Goal: Navigation & Orientation: Find specific page/section

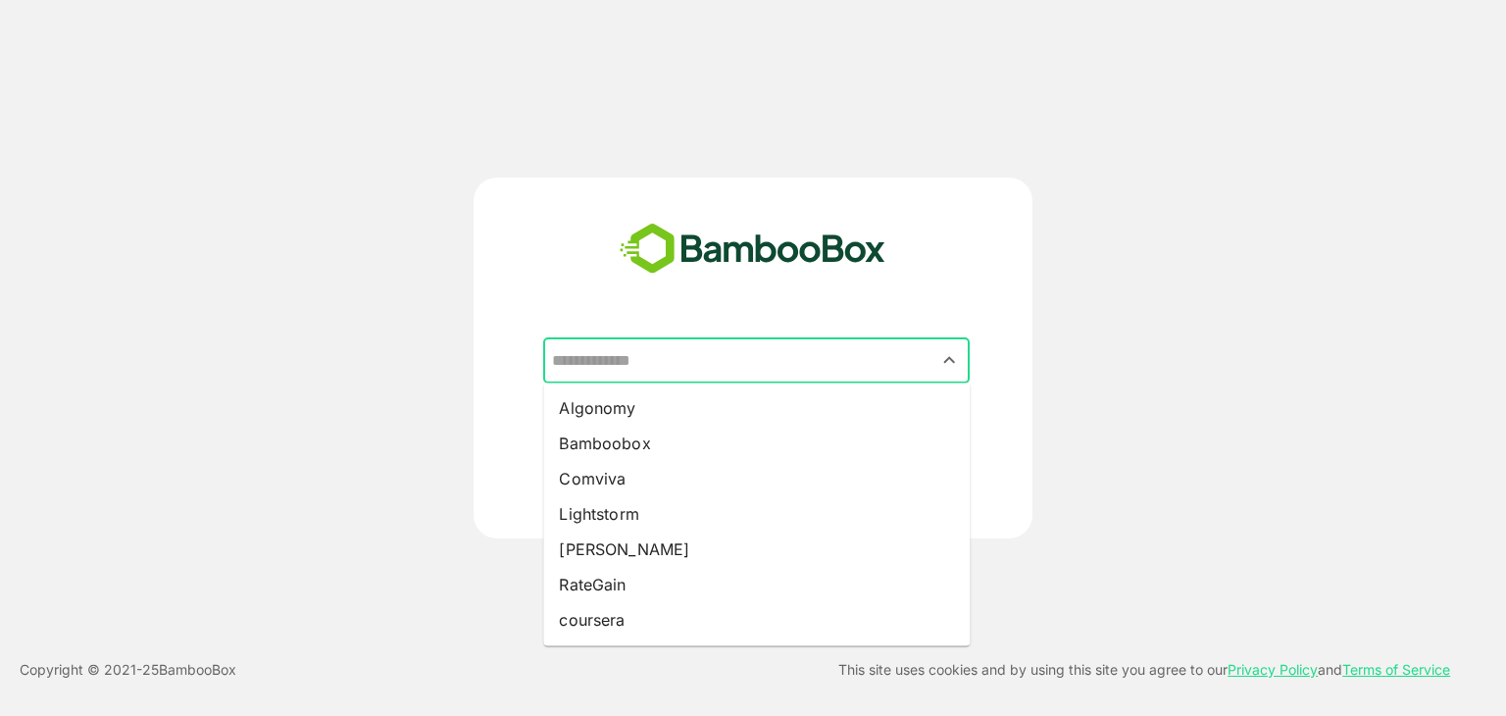
click at [742, 368] on input "text" at bounding box center [756, 360] width 419 height 37
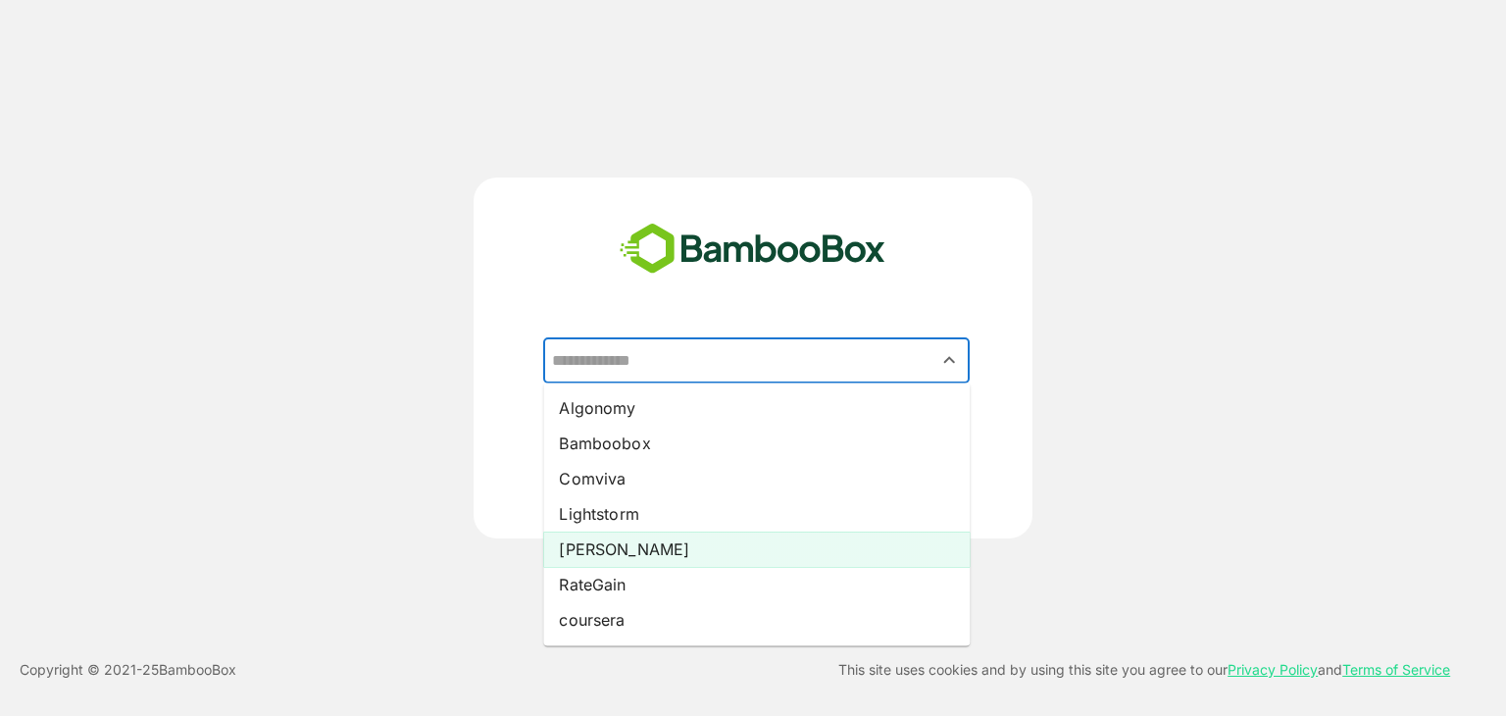
click at [660, 554] on li "[PERSON_NAME]" at bounding box center [756, 548] width 426 height 35
type input "*****"
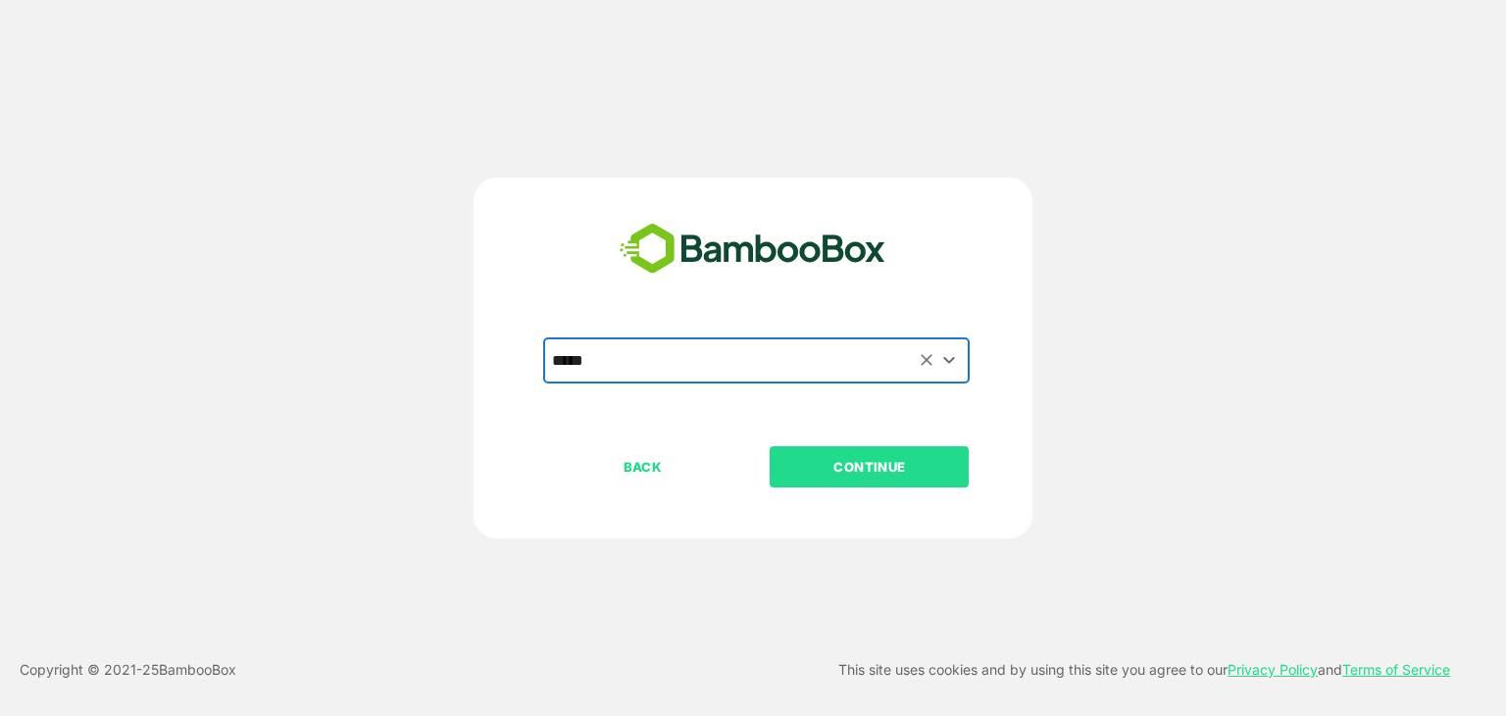
click at [806, 474] on p "CONTINUE" at bounding box center [870, 467] width 196 height 22
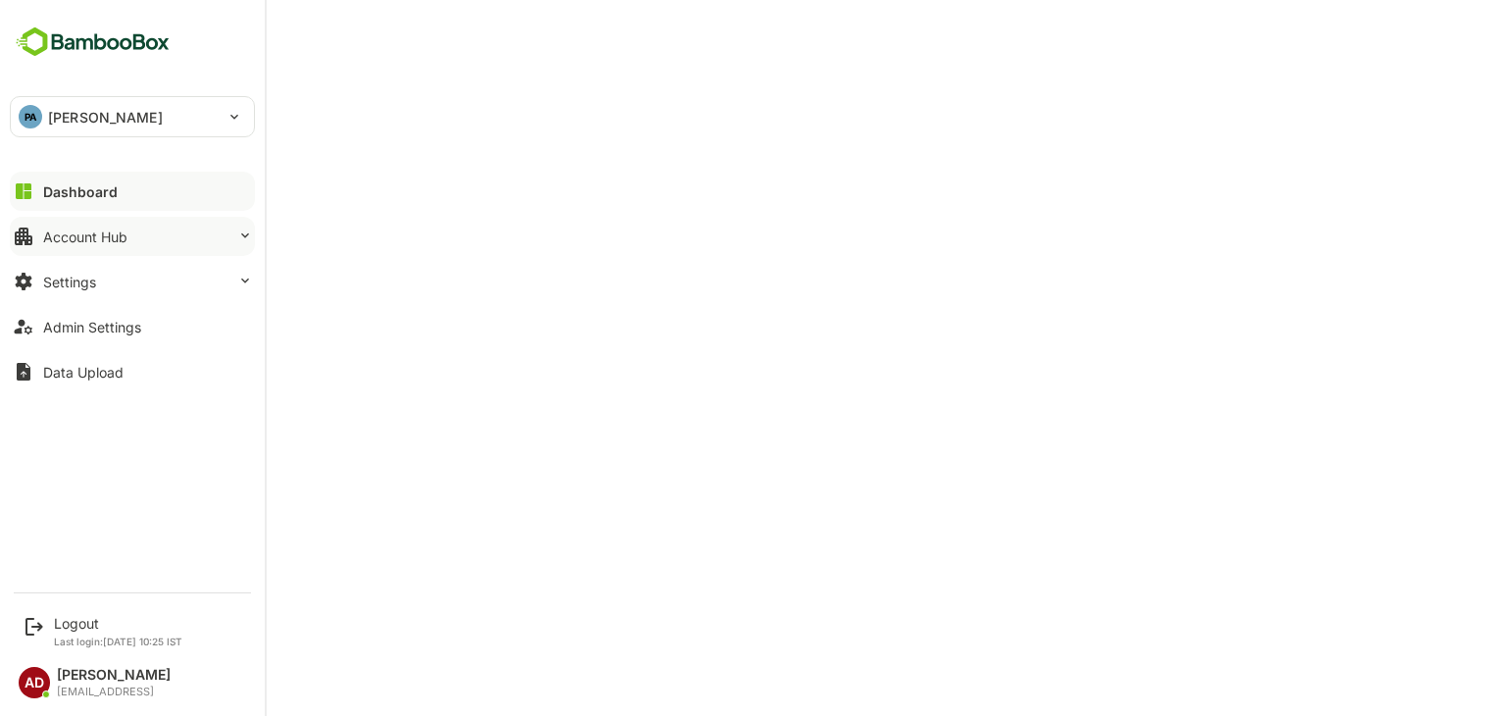
click at [106, 236] on div "Account Hub" at bounding box center [85, 236] width 84 height 17
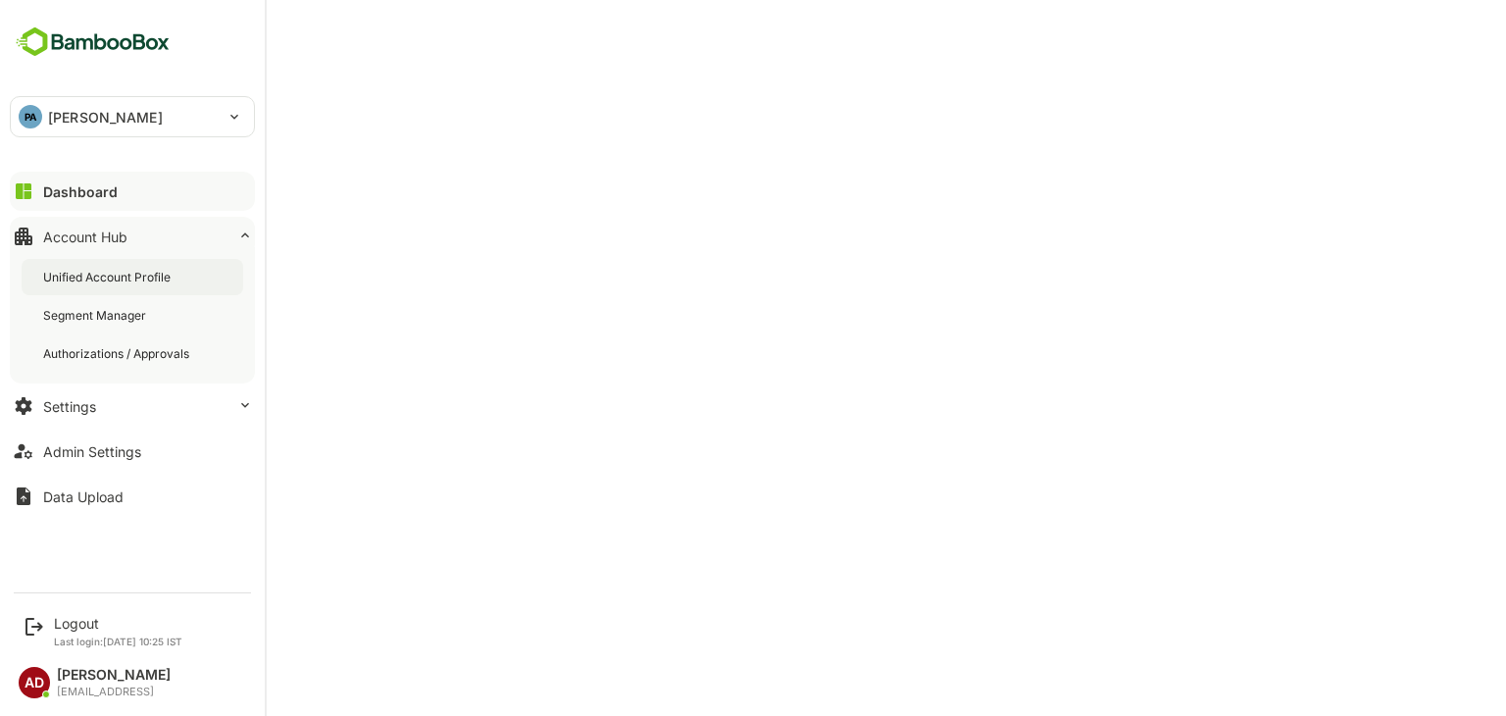
click at [103, 272] on div "Unified Account Profile" at bounding box center [108, 277] width 131 height 17
click at [84, 282] on div "Unified Account Profile" at bounding box center [110, 277] width 134 height 17
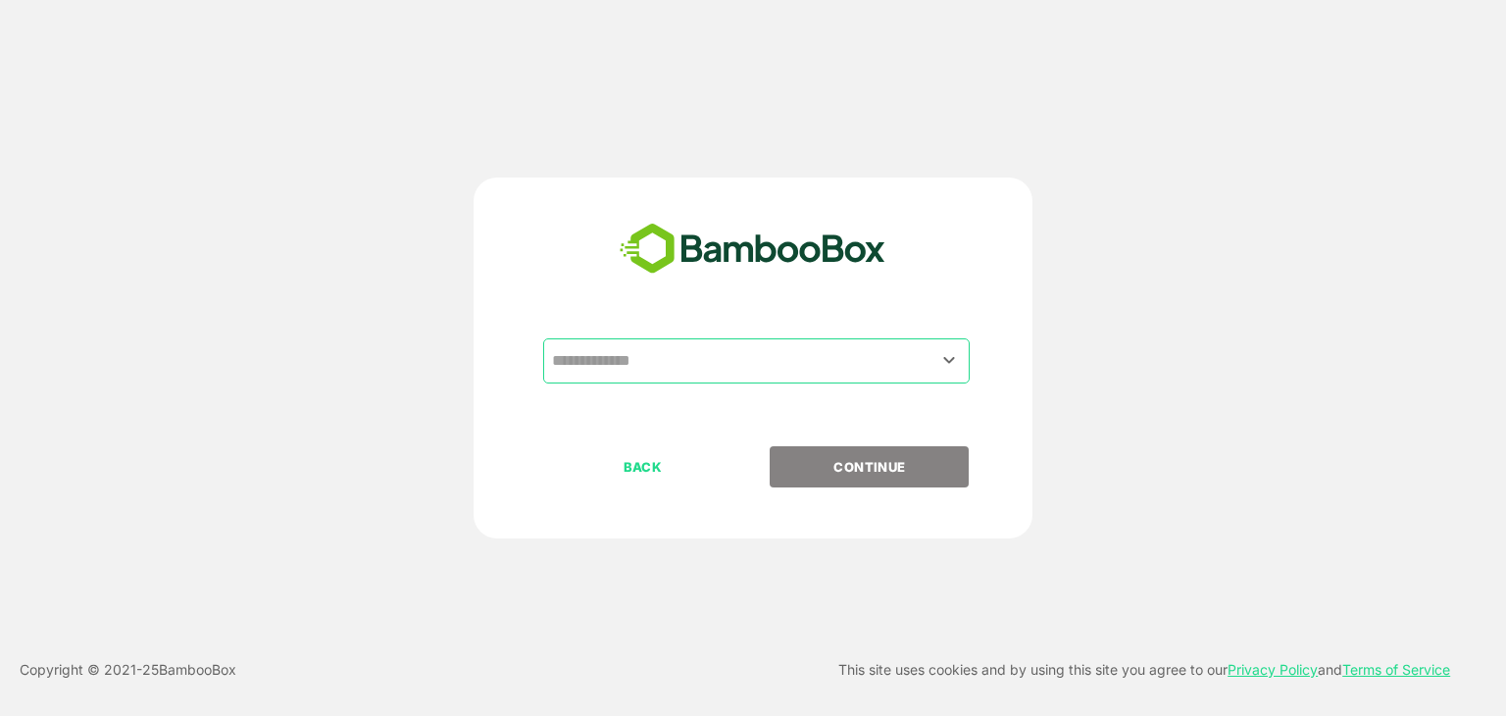
click at [785, 366] on input "text" at bounding box center [756, 360] width 419 height 37
click at [932, 364] on input "text" at bounding box center [756, 360] width 419 height 37
click at [939, 366] on icon "Open" at bounding box center [949, 360] width 24 height 24
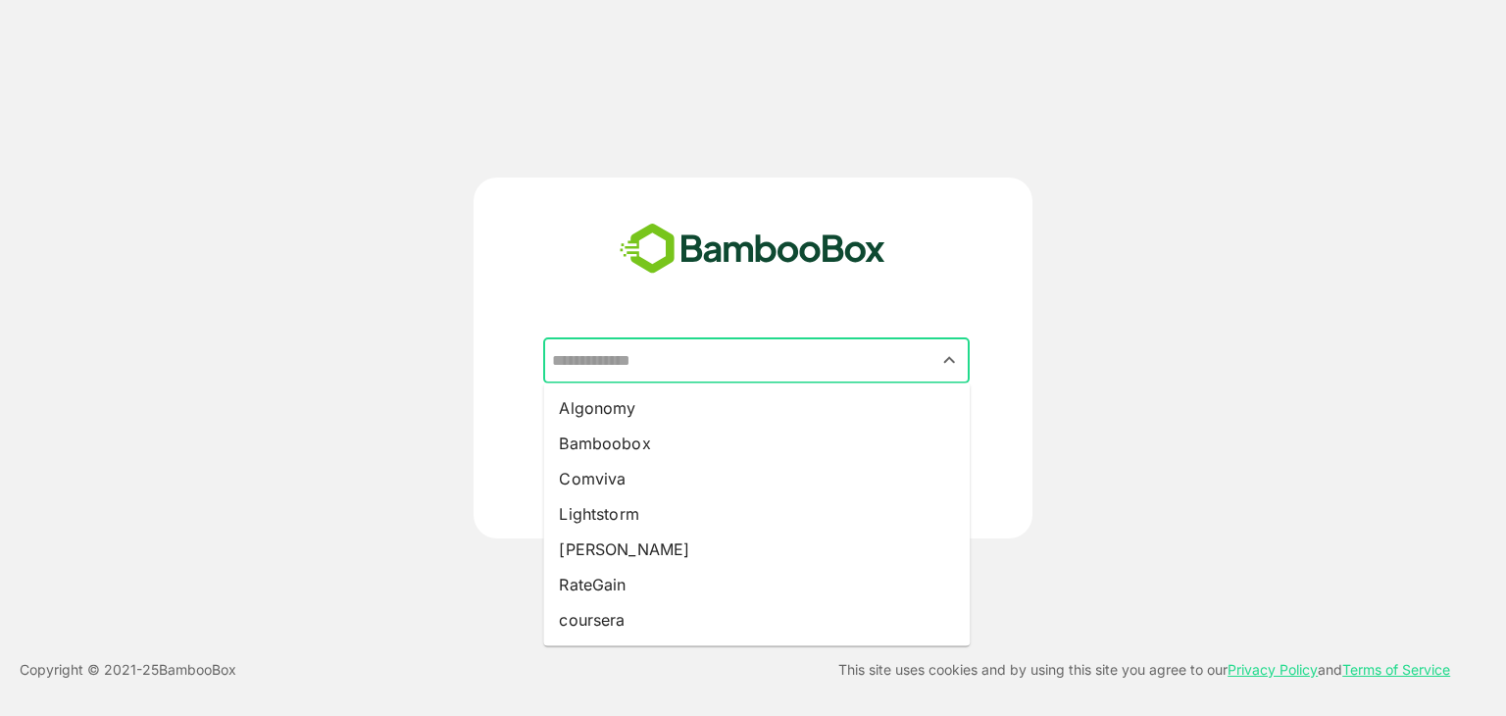
click at [725, 359] on input "text" at bounding box center [756, 360] width 419 height 37
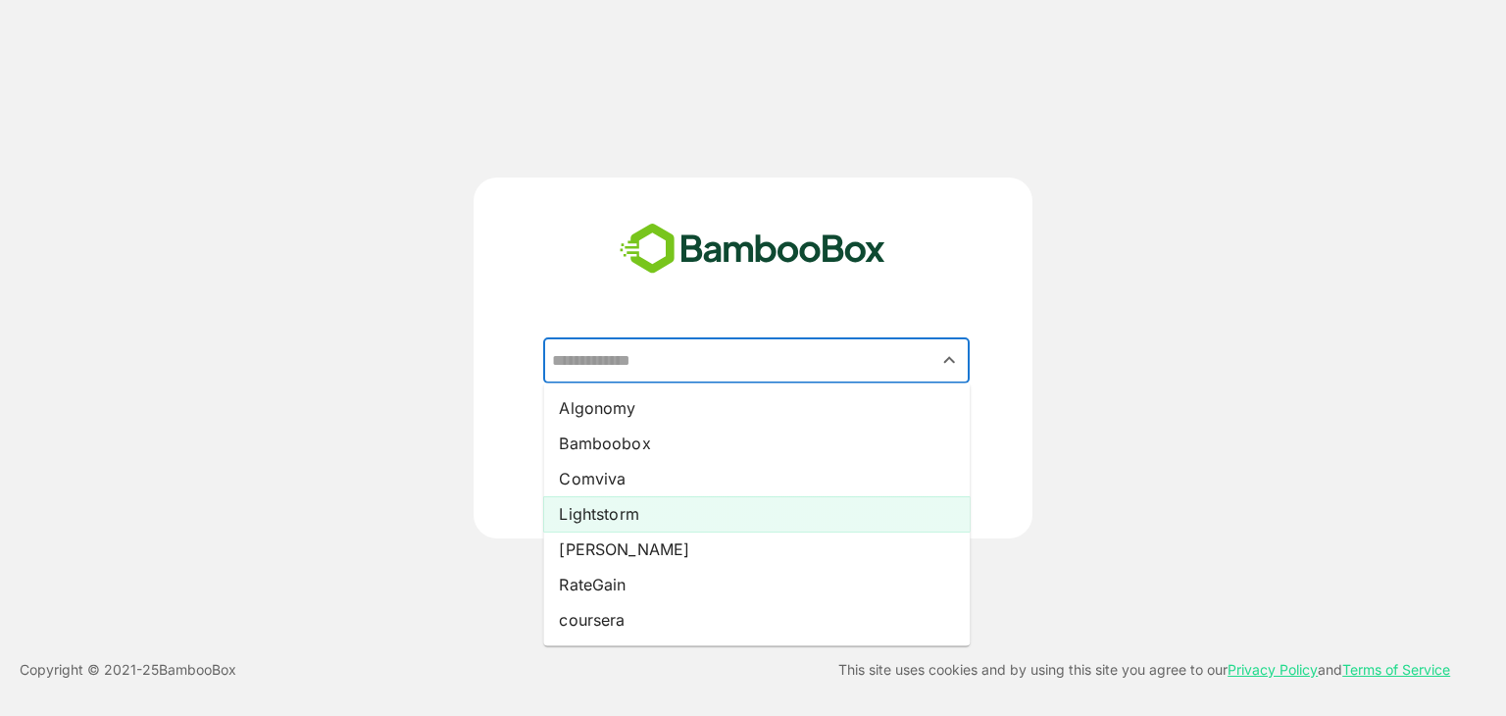
click at [628, 523] on li "Lightstorm" at bounding box center [756, 513] width 426 height 35
type input "**********"
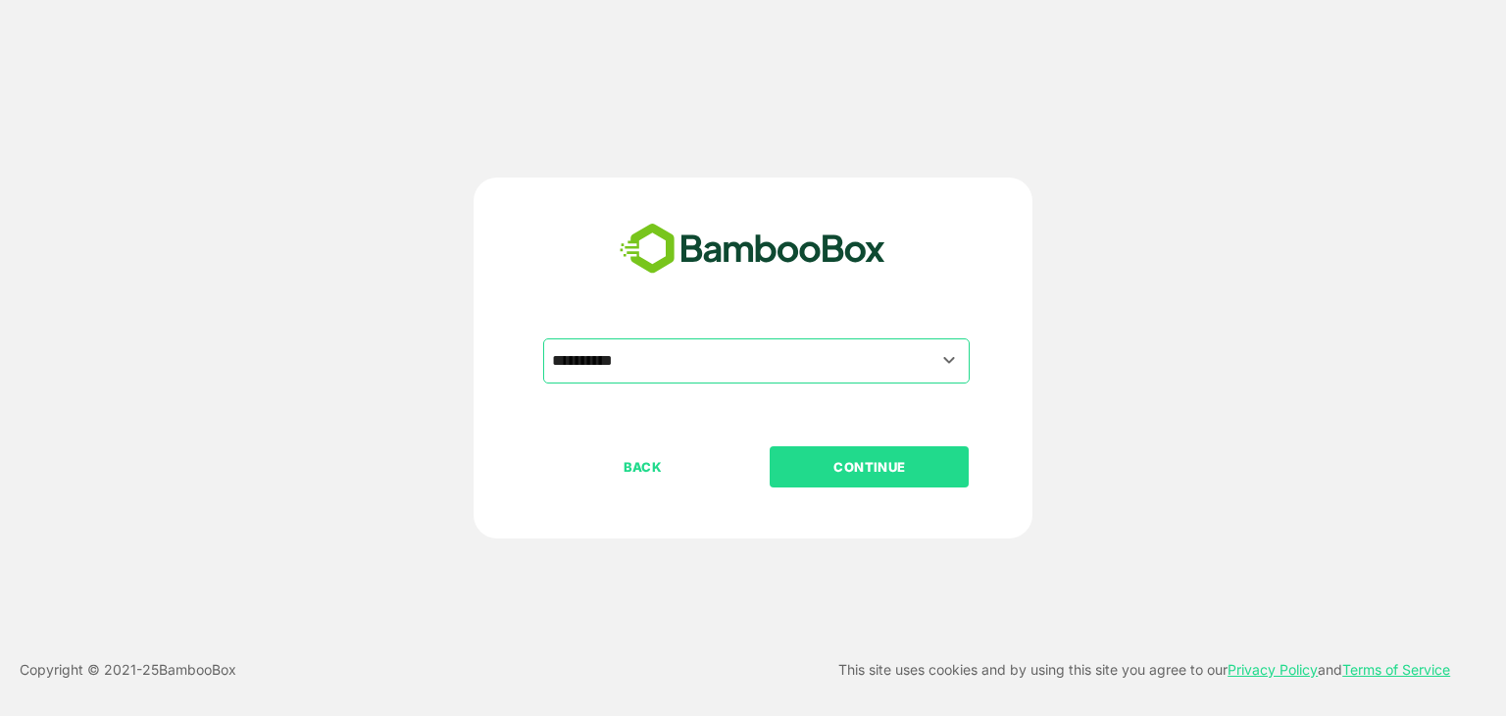
click at [835, 464] on p "CONTINUE" at bounding box center [870, 467] width 196 height 22
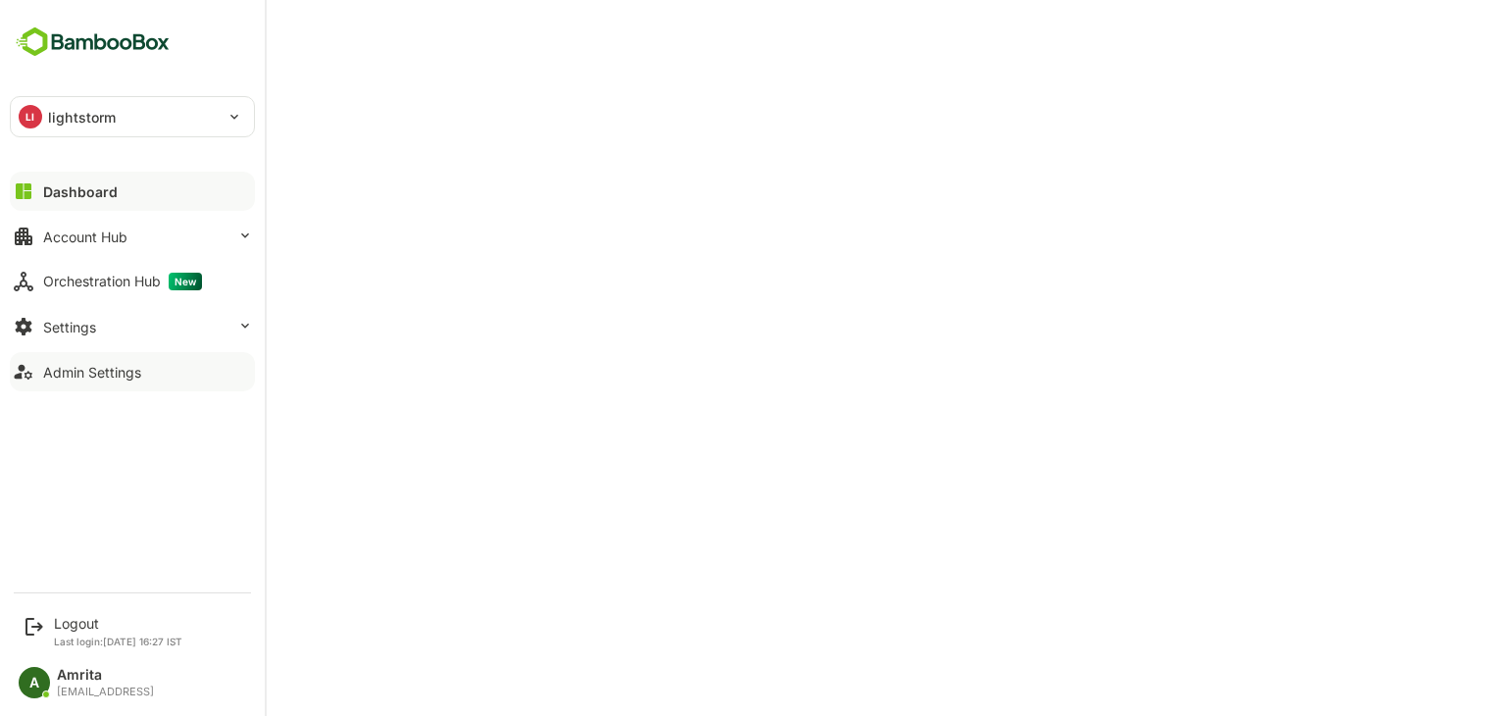
click at [89, 368] on div "Admin Settings" at bounding box center [92, 372] width 98 height 17
click at [133, 243] on button "Account Hub" at bounding box center [132, 236] width 245 height 39
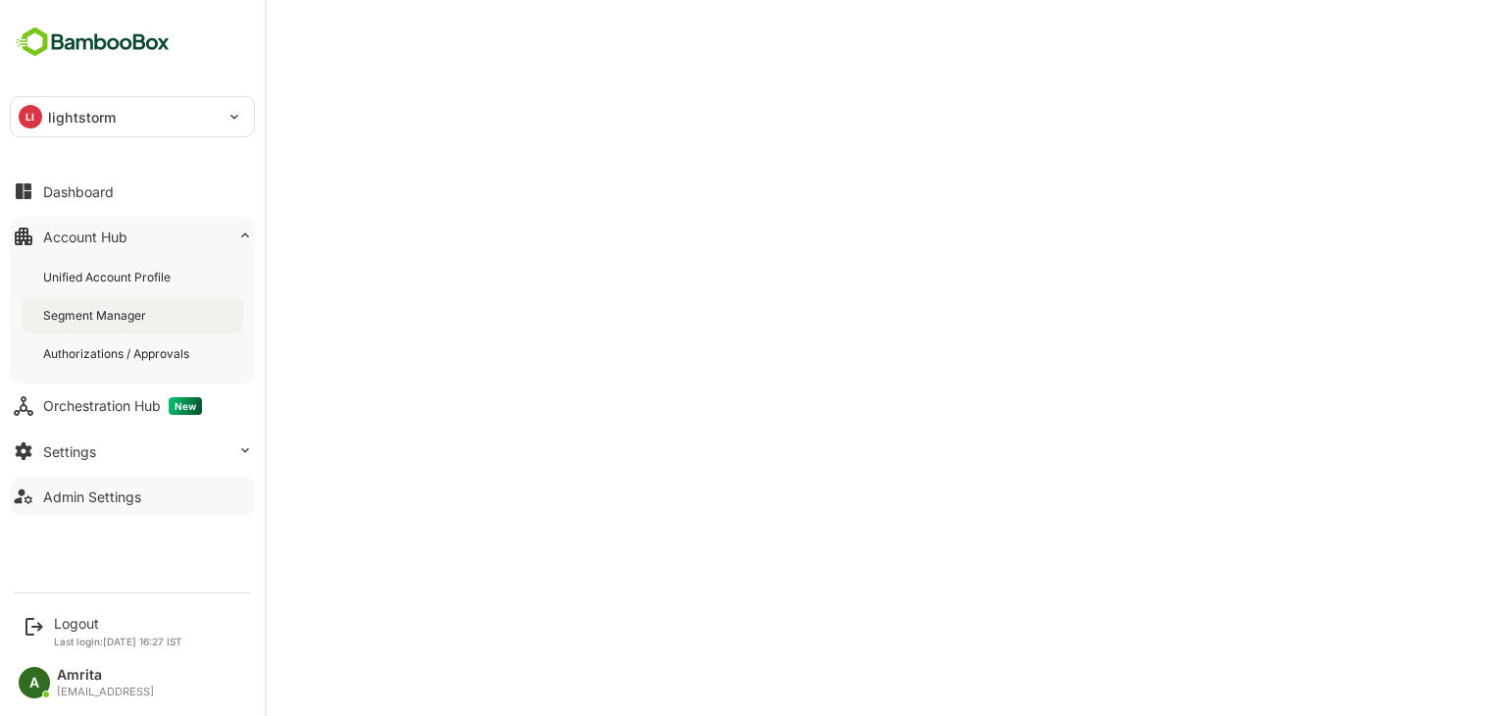
click at [141, 311] on div "Segment Manager" at bounding box center [96, 315] width 107 height 17
click at [112, 271] on div "Unified Account Profile" at bounding box center [108, 277] width 131 height 17
click at [48, 189] on div "Dashboard" at bounding box center [78, 191] width 71 height 17
